Goal: Transaction & Acquisition: Purchase product/service

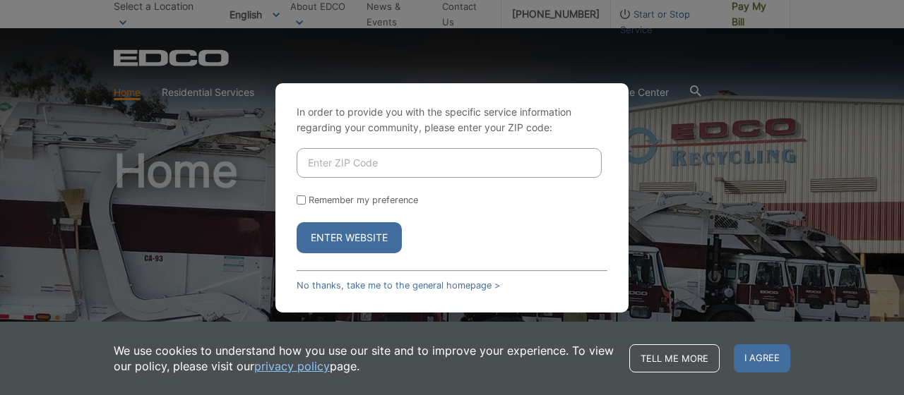
click at [335, 165] on input "Enter ZIP Code" at bounding box center [449, 163] width 305 height 30
type input "91941"
click at [338, 237] on button "Enter Website" at bounding box center [349, 237] width 105 height 31
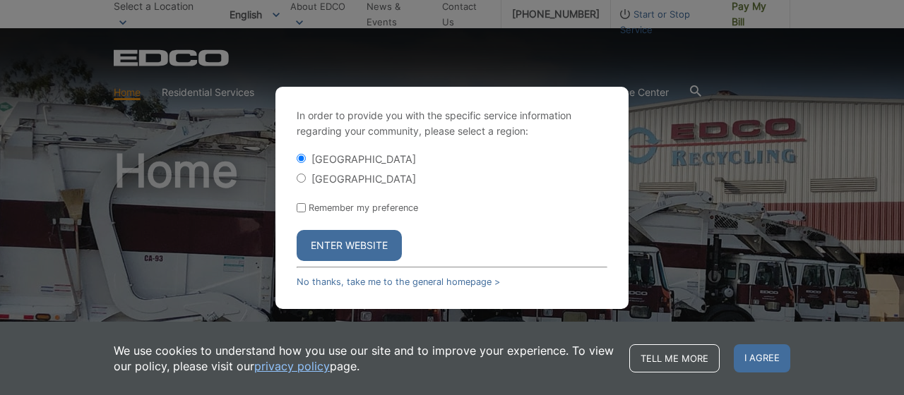
click at [303, 179] on input "[GEOGRAPHIC_DATA]" at bounding box center [301, 178] width 9 height 9
radio input "true"
click at [300, 210] on input "Remember my preference" at bounding box center [301, 207] width 9 height 9
checkbox input "true"
click at [334, 249] on button "Enter Website" at bounding box center [349, 245] width 105 height 31
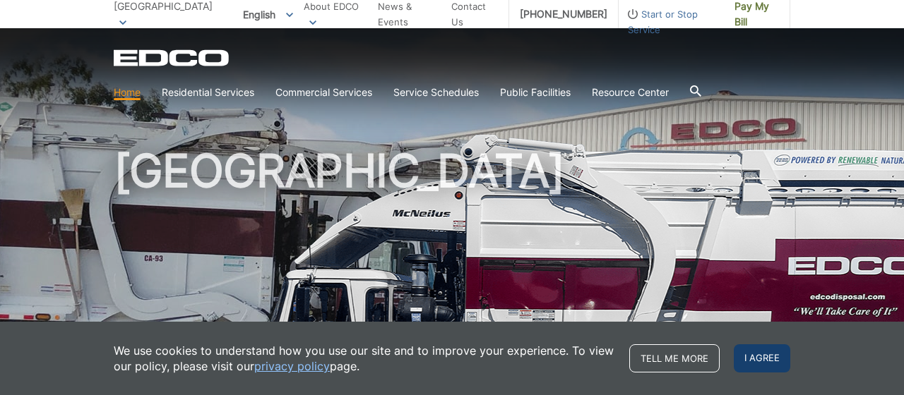
click at [761, 362] on span "I agree" at bounding box center [762, 359] width 56 height 28
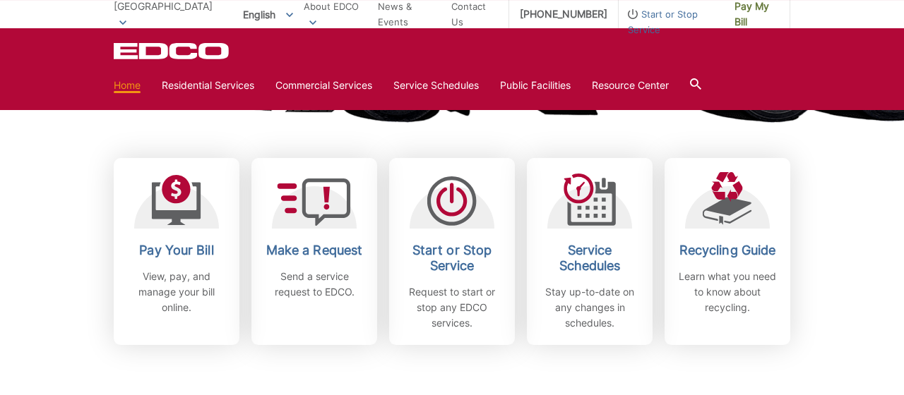
scroll to position [386, 0]
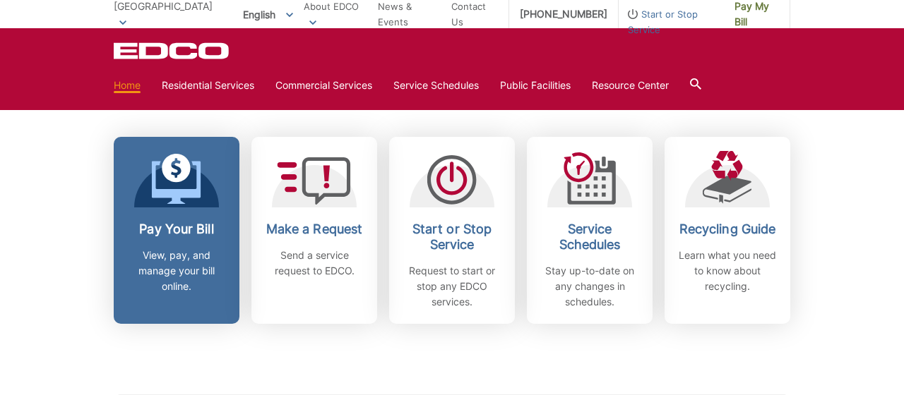
click at [148, 246] on div "Pay Your Bill View, pay, and manage your bill online." at bounding box center [176, 258] width 105 height 73
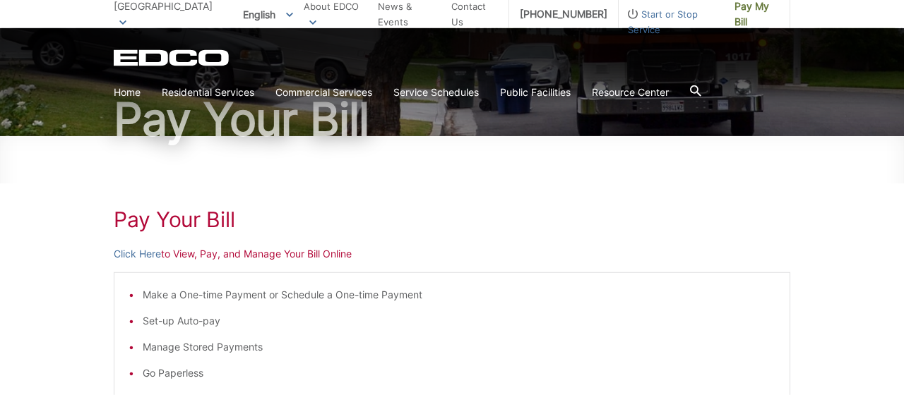
scroll to position [110, 0]
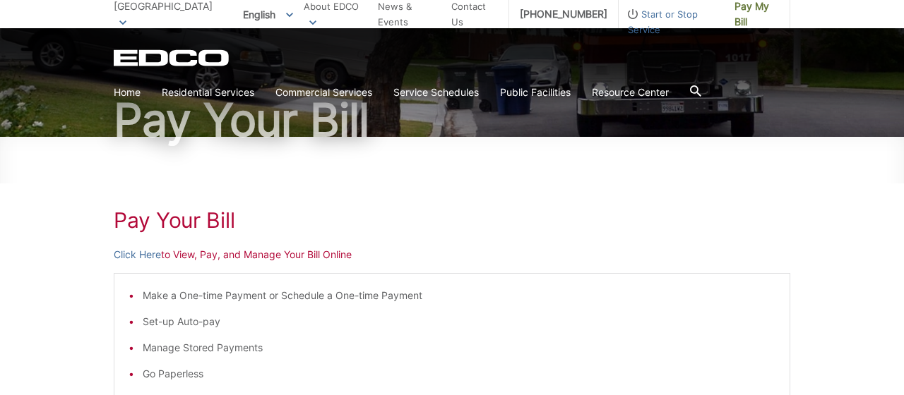
click at [230, 254] on p "Click Here to View, Pay, and Manage Your Bill Online" at bounding box center [452, 255] width 677 height 16
click at [127, 256] on link "Click Here" at bounding box center [137, 255] width 47 height 16
